Goal: Find specific page/section: Find specific page/section

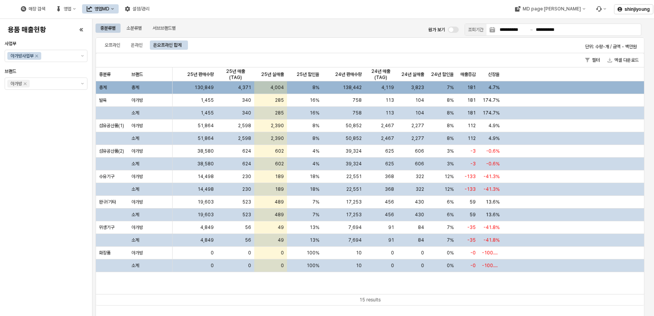
click at [35, 189] on div "용품 매출현황 사업부 아가방사업부 브랜드 아가방" at bounding box center [46, 167] width 83 height 291
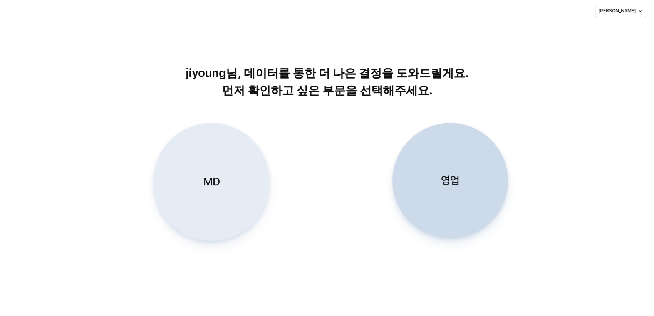
click at [222, 190] on div "MD" at bounding box center [211, 181] width 109 height 117
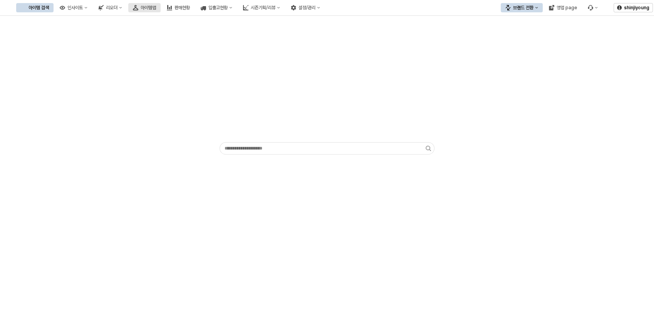
click at [156, 9] on div "아이템맵" at bounding box center [148, 7] width 15 height 5
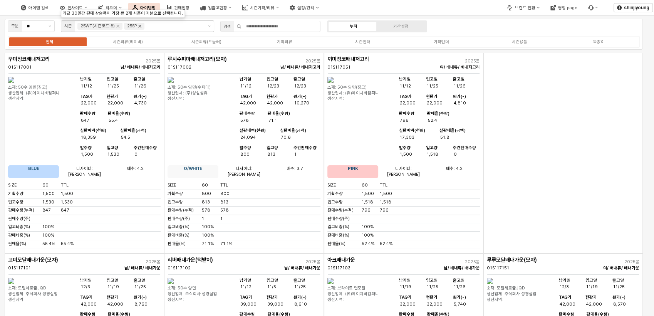
click at [139, 27] on icon "Remove 25SP" at bounding box center [140, 26] width 6 height 6
click at [146, 26] on input "App Frame" at bounding box center [174, 26] width 57 height 7
click at [115, 27] on icon "Remove 25WT(시즌코드:8)" at bounding box center [118, 26] width 6 height 6
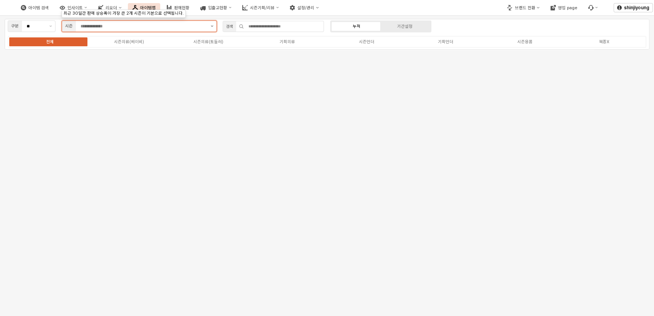
click at [213, 27] on button "제안 사항 표시" at bounding box center [212, 26] width 9 height 11
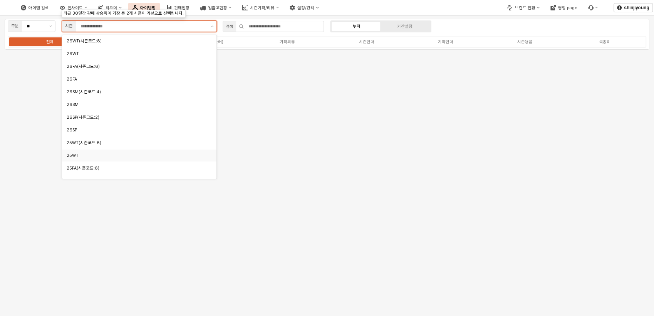
scroll to position [43, 0]
click at [85, 113] on div "25WT" at bounding box center [137, 113] width 141 height 6
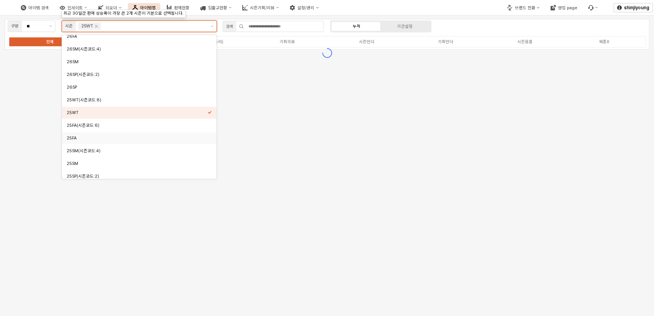
click at [83, 136] on div "25FA" at bounding box center [137, 138] width 141 height 6
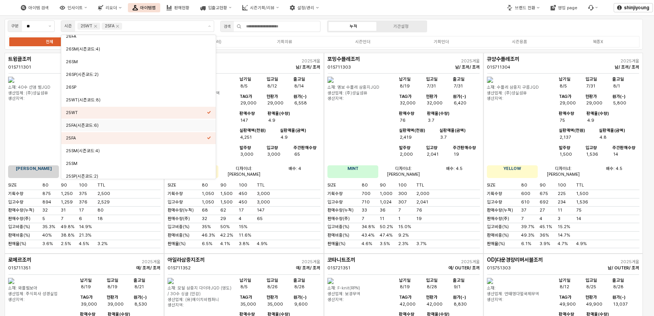
click at [412, 8] on div "아이템 검색 인사이트 리오더 아이템맵 판매현황 입출고현황 시즌기획/리뷰 설정/관리" at bounding box center [245, 8] width 490 height 16
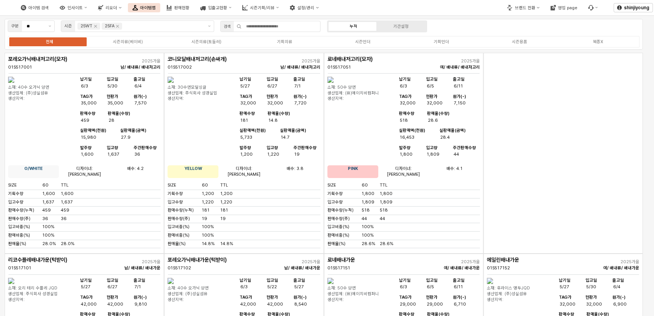
click at [529, 100] on div "App Frame" at bounding box center [562, 153] width 159 height 201
click at [521, 40] on div "시즌용품" at bounding box center [519, 41] width 15 height 5
click at [523, 40] on div "시즌용품" at bounding box center [519, 41] width 15 height 5
click at [519, 43] on div "시즌용품" at bounding box center [519, 41] width 15 height 5
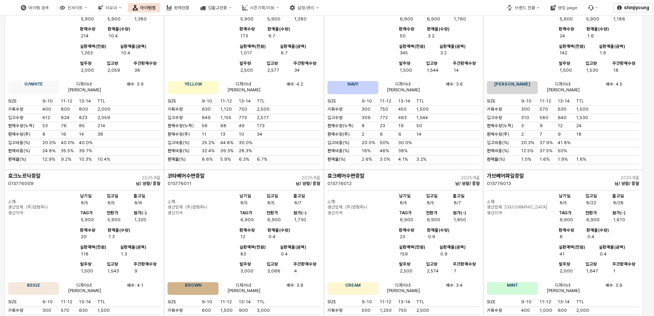
scroll to position [685, 0]
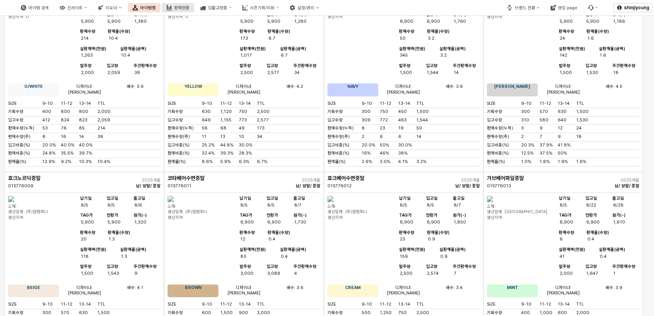
click at [190, 8] on div "판매현황" at bounding box center [181, 7] width 15 height 5
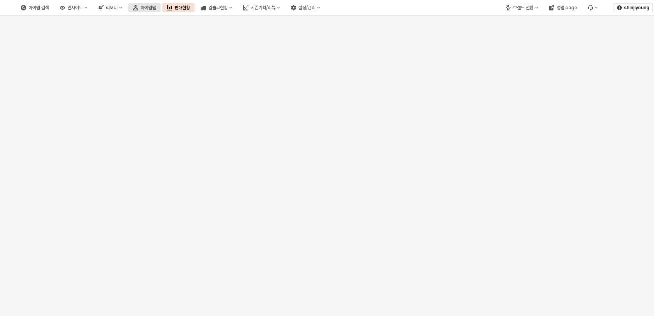
click at [161, 11] on button "아이템맵" at bounding box center [144, 7] width 32 height 9
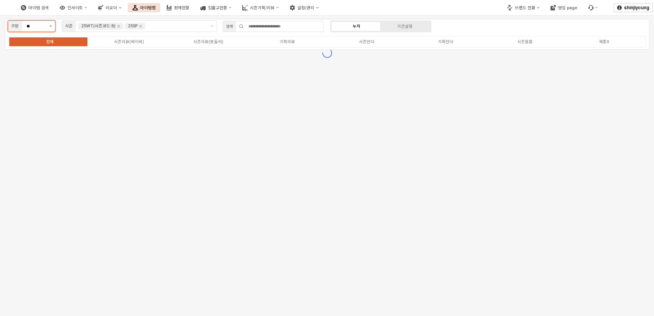
click at [49, 24] on button "제안 사항 표시" at bounding box center [50, 26] width 9 height 11
click at [38, 57] on div "사계절" at bounding box center [30, 53] width 34 height 7
type input "***"
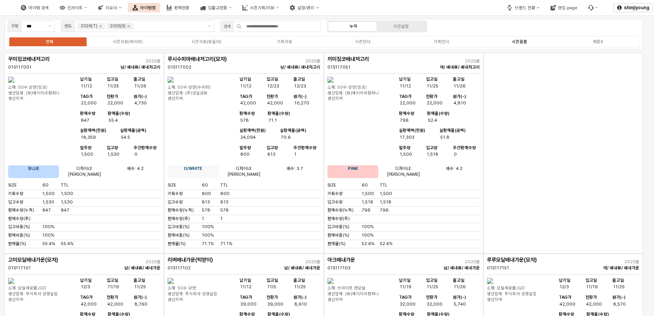
click at [517, 42] on div "시즌용품" at bounding box center [519, 41] width 15 height 5
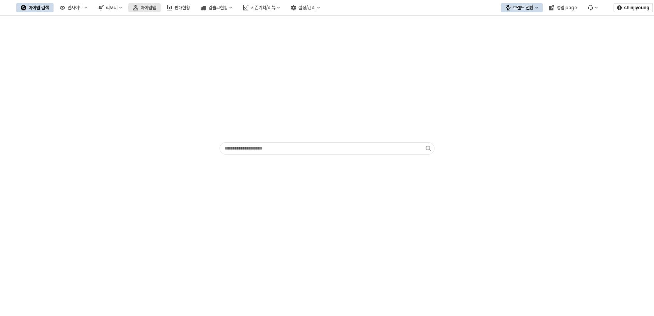
click at [138, 8] on icon "아이템맵" at bounding box center [135, 7] width 5 height 5
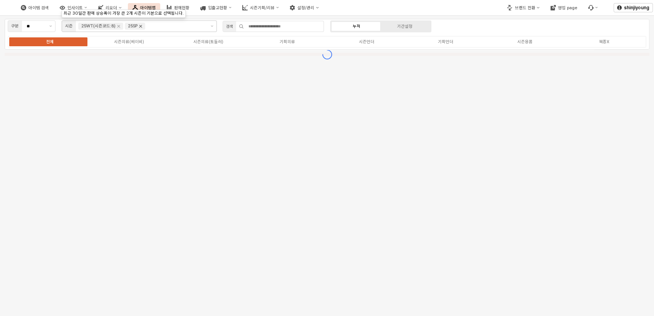
click at [141, 27] on icon "Remove 25SP" at bounding box center [141, 26] width 6 height 6
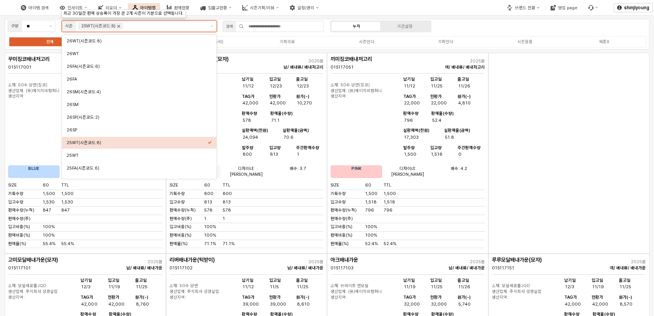
click at [119, 26] on icon "Remove 25WT(시즌코드:8)" at bounding box center [119, 26] width 6 height 6
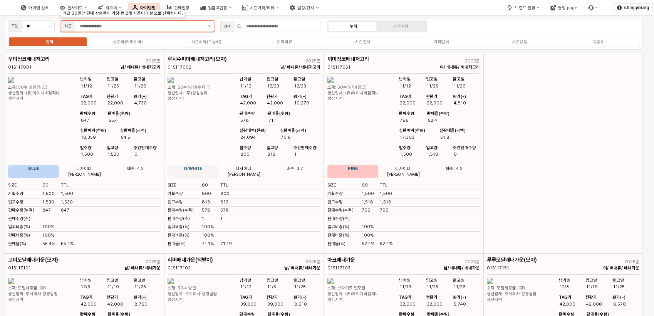
click at [209, 25] on icon "제안 사항 표시" at bounding box center [209, 26] width 3 height 2
click at [210, 25] on icon "제안 사항 표시" at bounding box center [209, 26] width 3 height 2
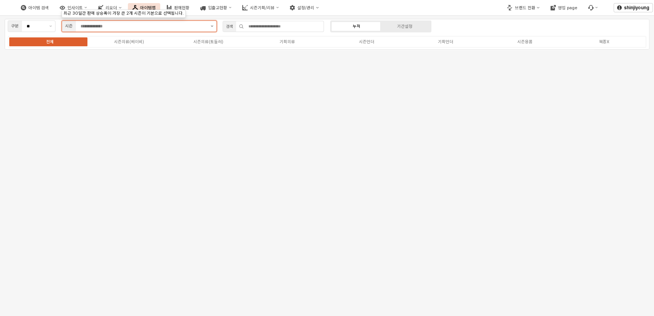
click at [213, 25] on icon "제안 사항 표시" at bounding box center [212, 26] width 3 height 2
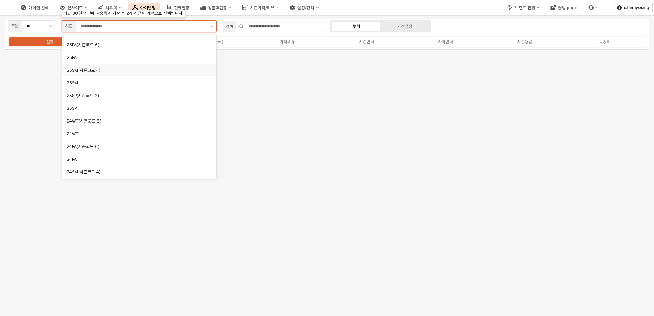
scroll to position [128, 0]
click at [100, 76] on div "25SM" at bounding box center [137, 78] width 141 height 6
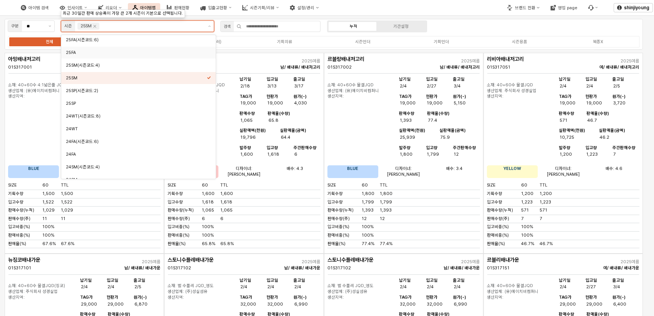
scroll to position [127, 0]
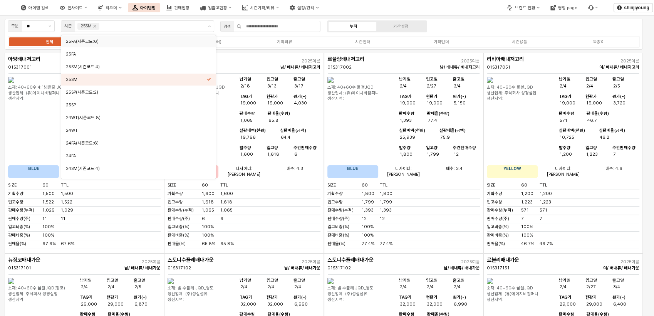
click at [464, 28] on div "구분 ** 시즌 25SM 검색 누적 기간설정 전체 시즌의류(베이비) 시즌의류(토들러) 기획의류 시즌언더 기획언더 시즌용품 복종X" at bounding box center [324, 34] width 638 height 31
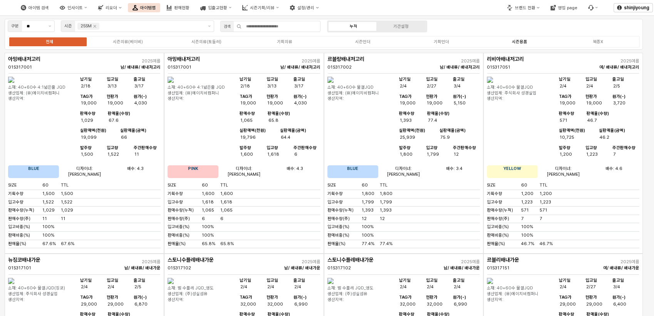
click at [517, 40] on div "시즌용품" at bounding box center [519, 41] width 15 height 5
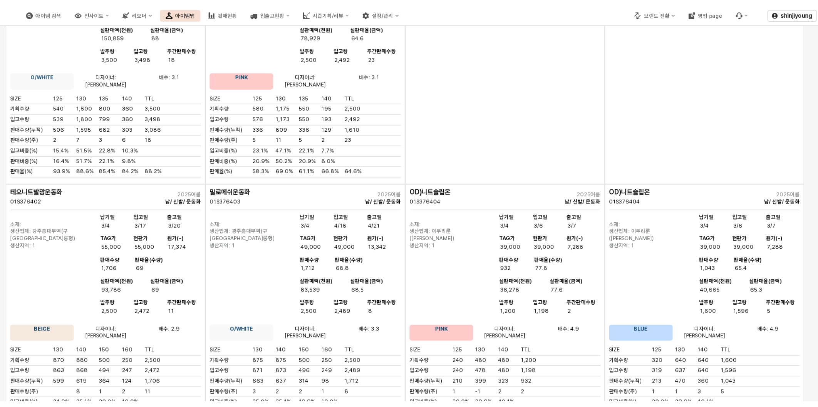
scroll to position [2101, 0]
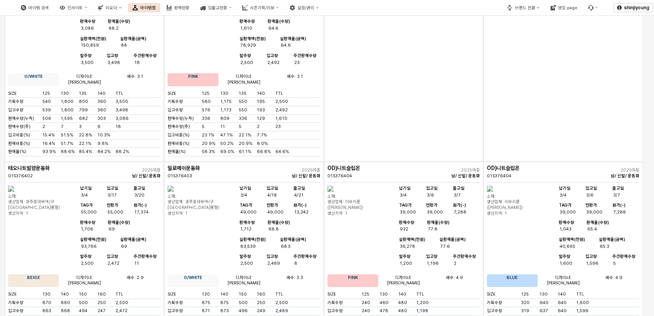
click at [399, 186] on div "납기일 3/4 입고[DATE] 출고일 3/7 TAG가 39,000 현판가 39,000 원가(-) 7,288 판매수량 932 판매율(수량) 77…" at bounding box center [438, 229] width 83 height 86
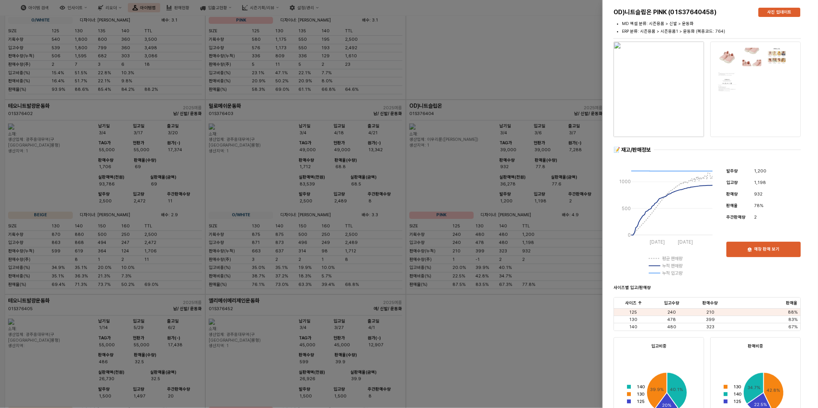
click at [487, 152] on div at bounding box center [409, 204] width 818 height 408
